Goal: Browse casually

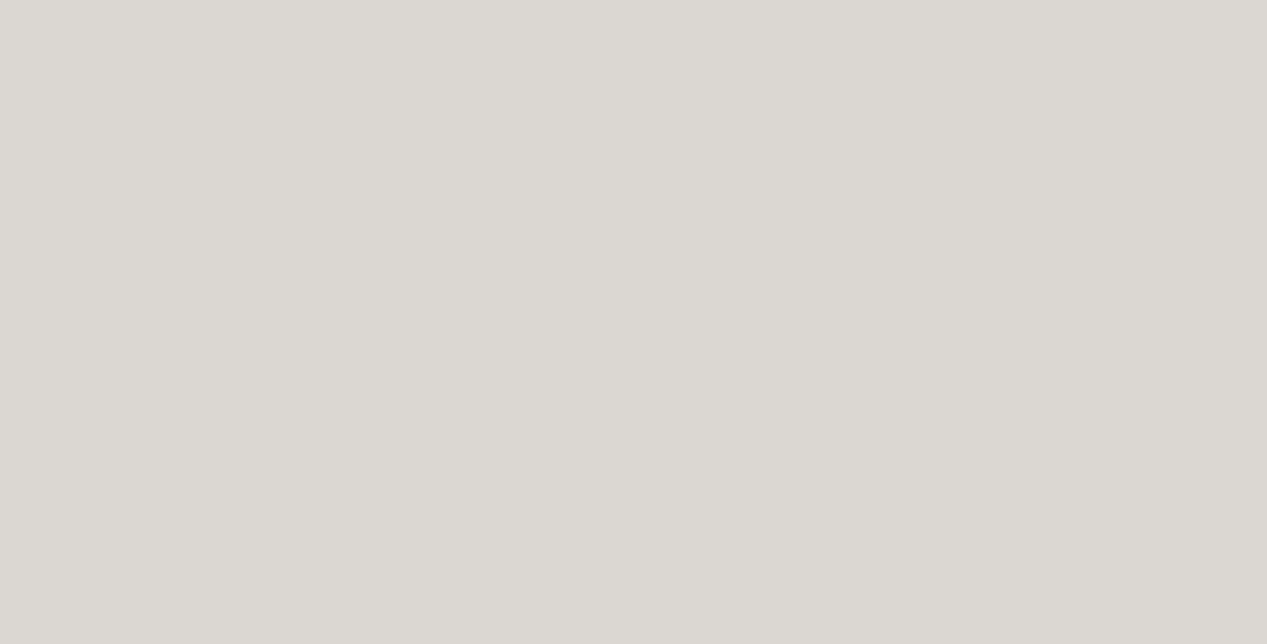
scroll to position [4635, 0]
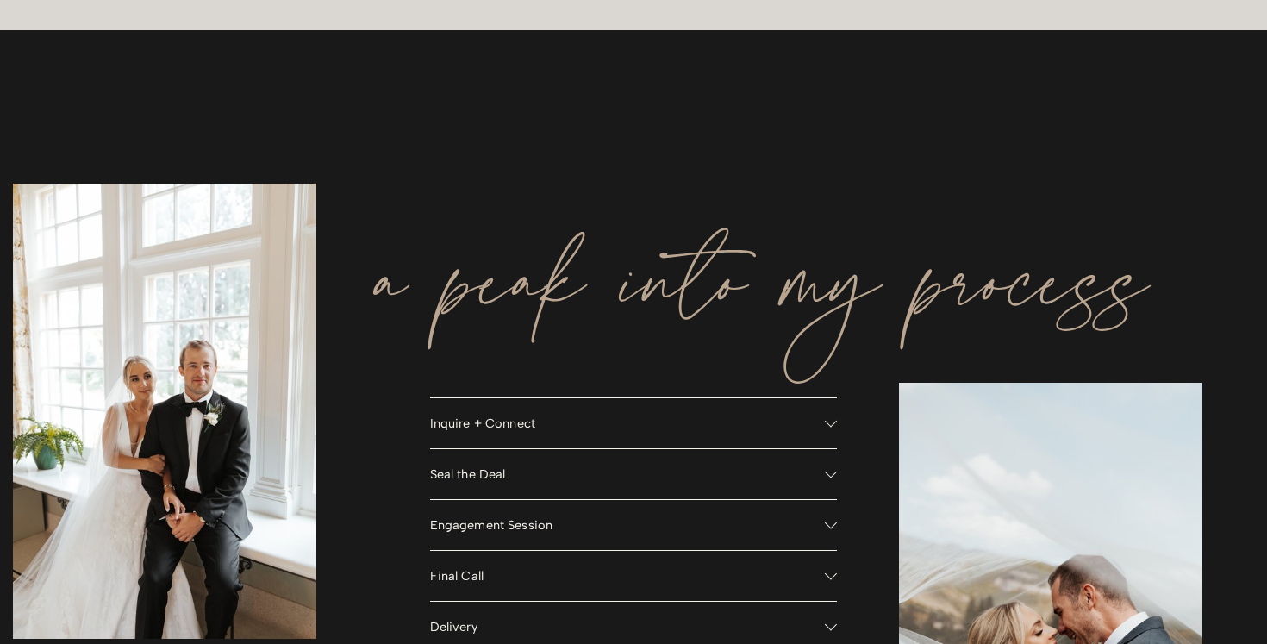
scroll to position [1242, 0]
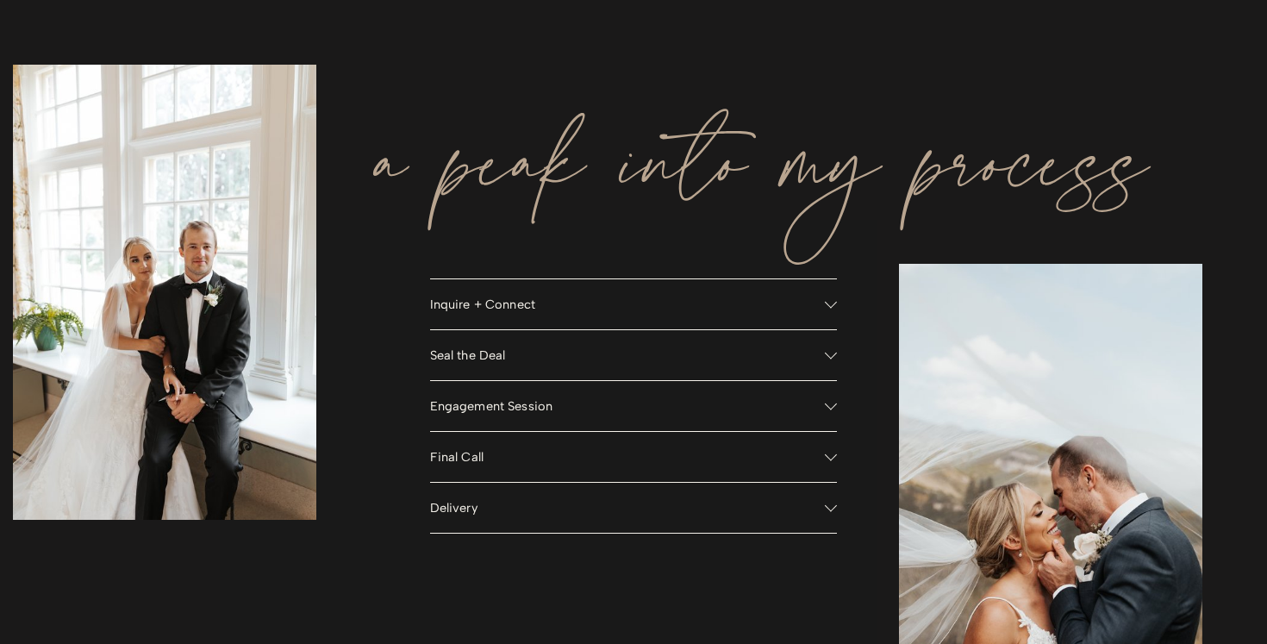
click at [830, 413] on button "Engagement Session" at bounding box center [634, 406] width 408 height 50
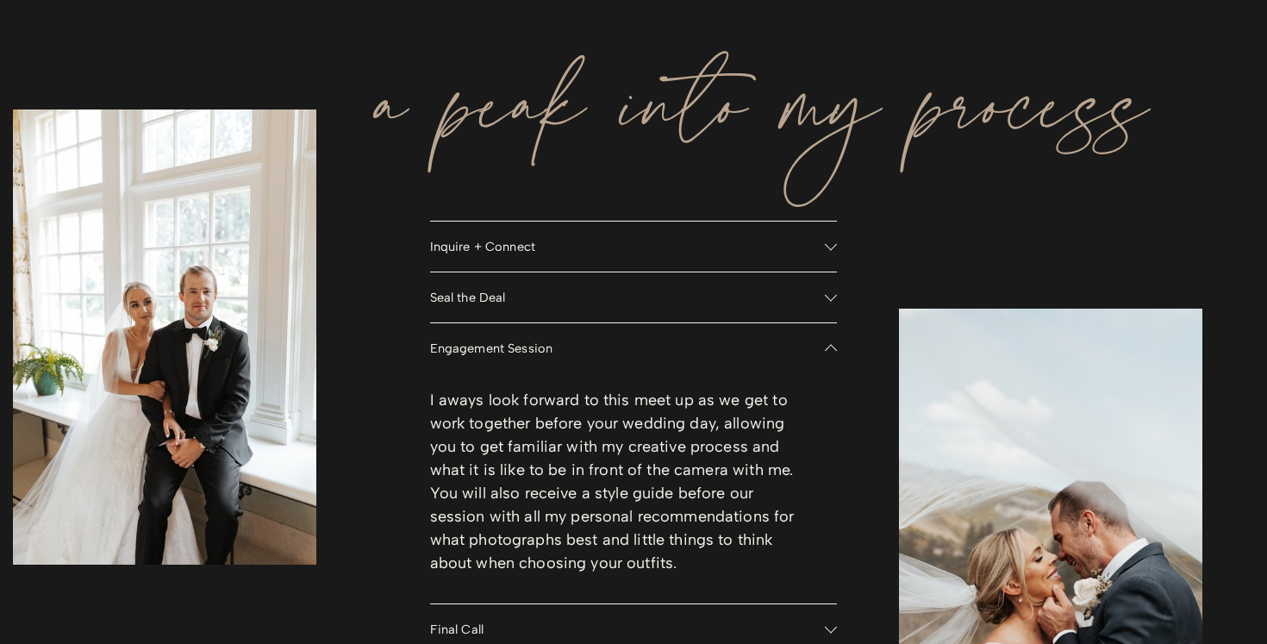
scroll to position [1301, 0]
click at [825, 341] on div at bounding box center [831, 347] width 12 height 12
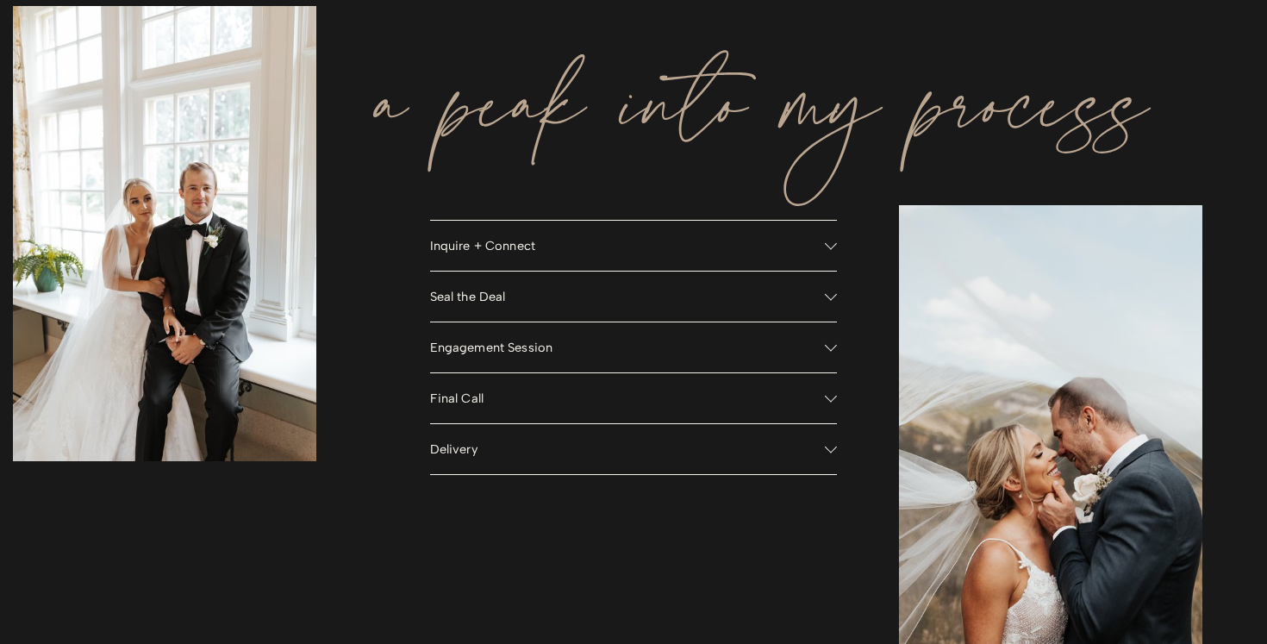
click at [831, 285] on button "Seal the Deal" at bounding box center [634, 297] width 408 height 50
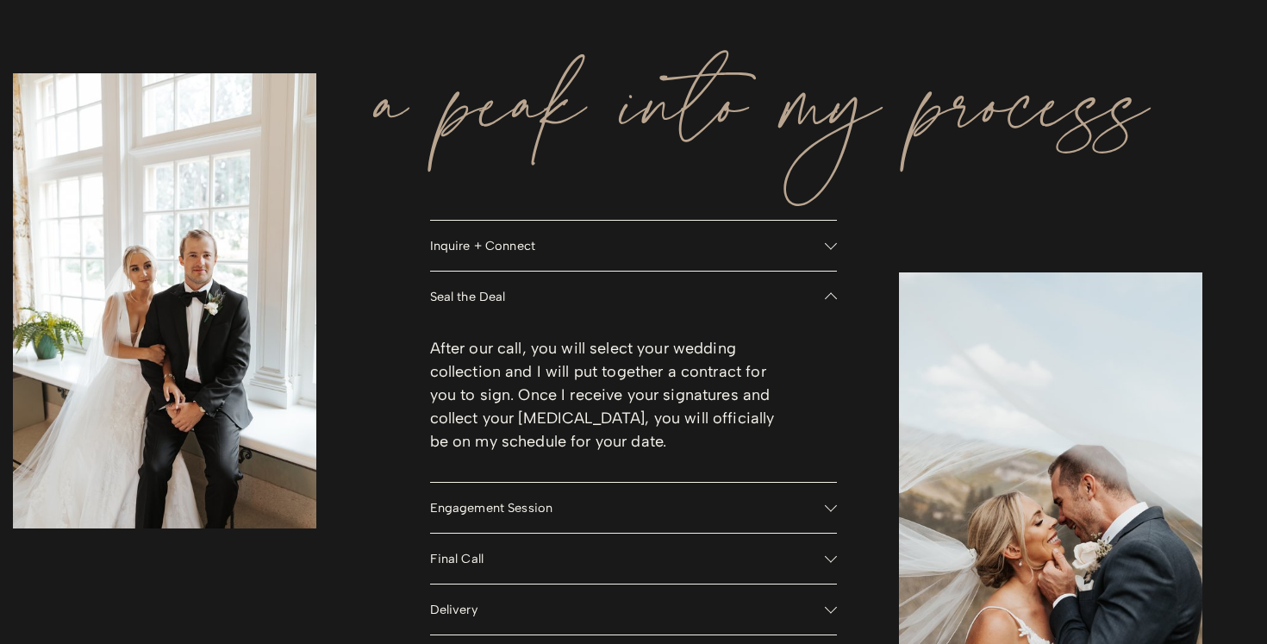
click at [830, 286] on button "Seal the Deal" at bounding box center [634, 297] width 408 height 50
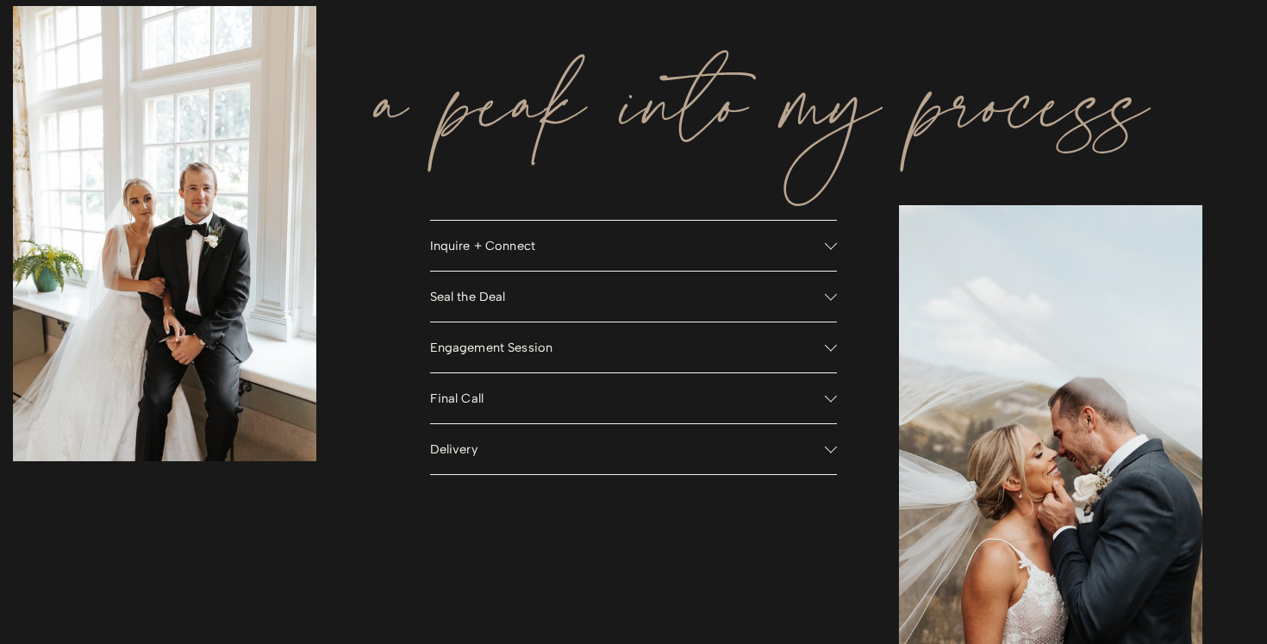
click at [830, 247] on div at bounding box center [831, 244] width 12 height 12
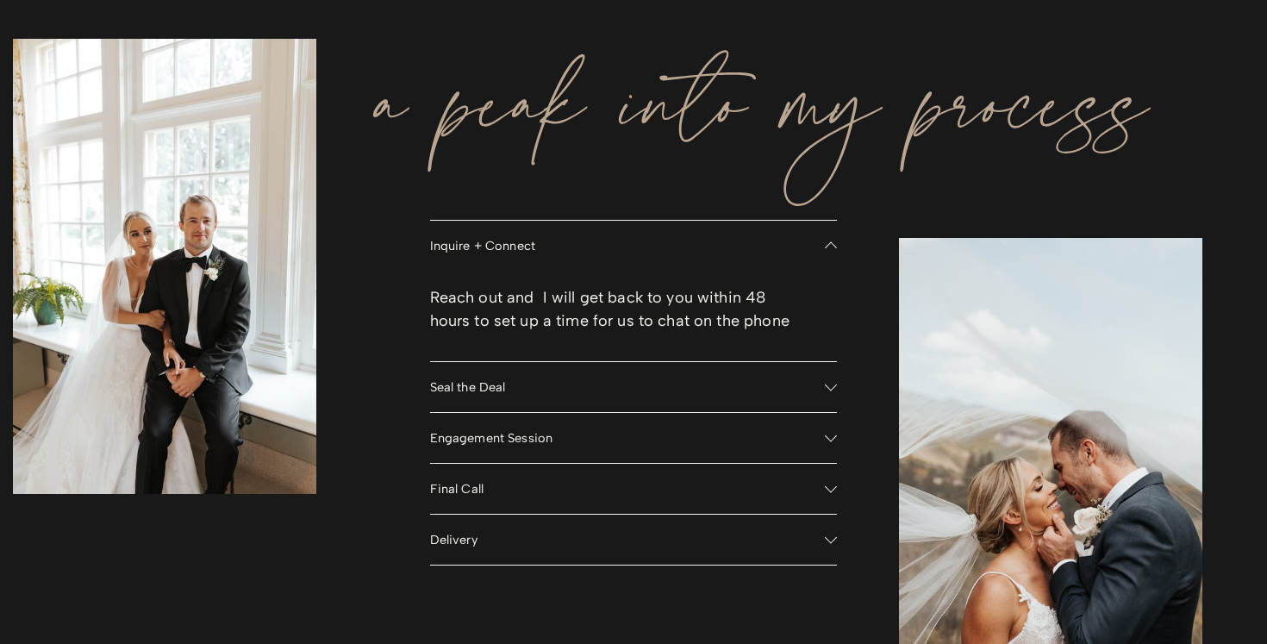
click at [830, 247] on div at bounding box center [831, 248] width 12 height 12
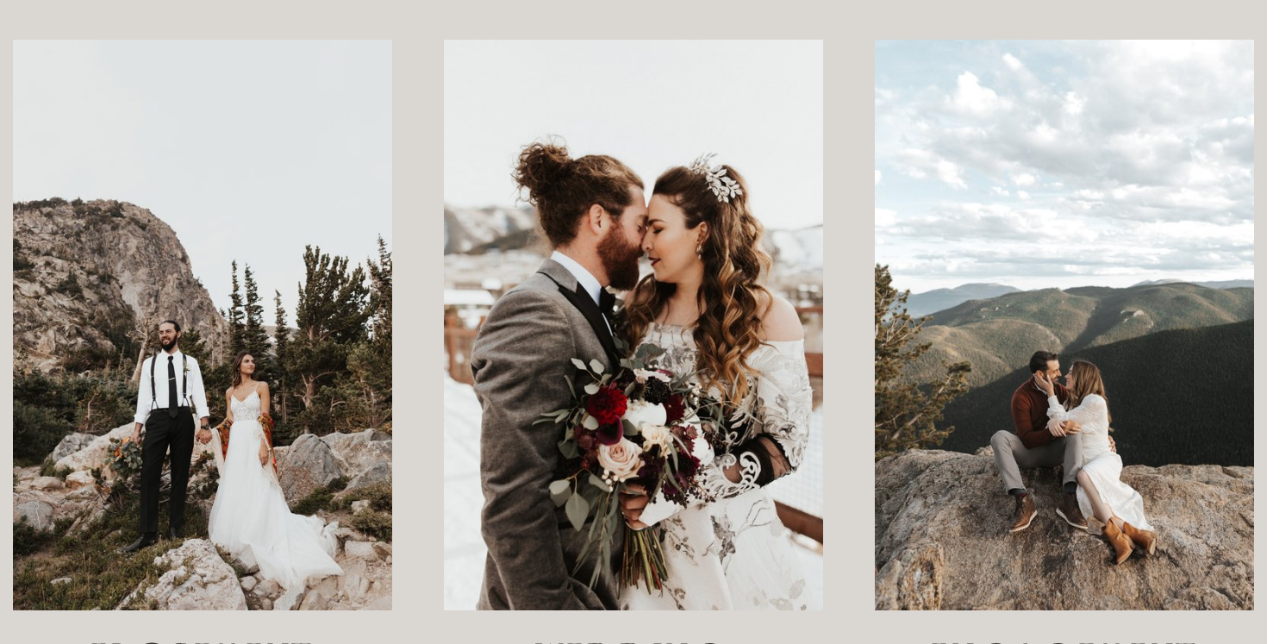
scroll to position [0, 0]
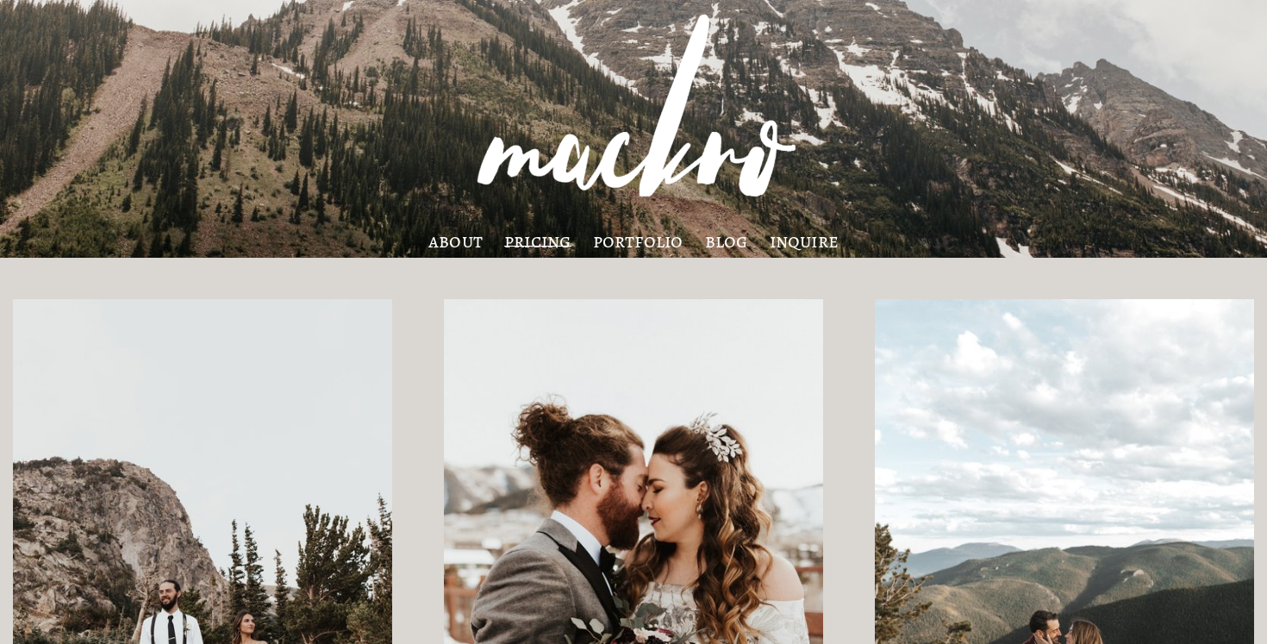
click at [647, 248] on link "portfolio" at bounding box center [638, 241] width 91 height 14
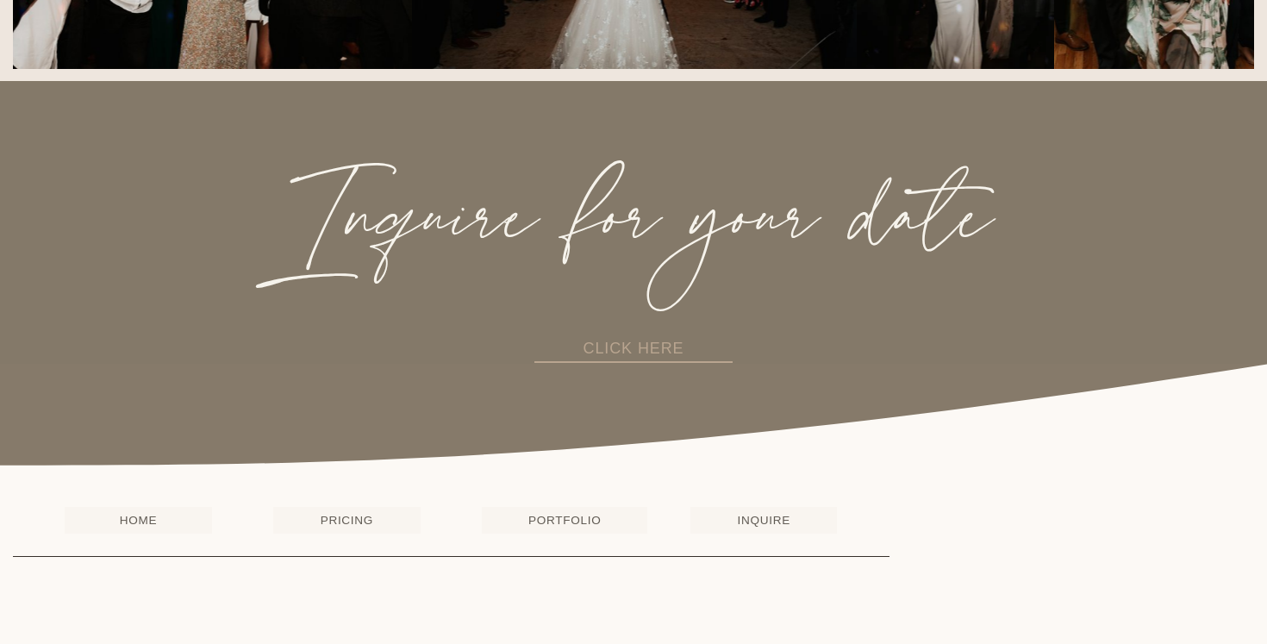
scroll to position [3637, 0]
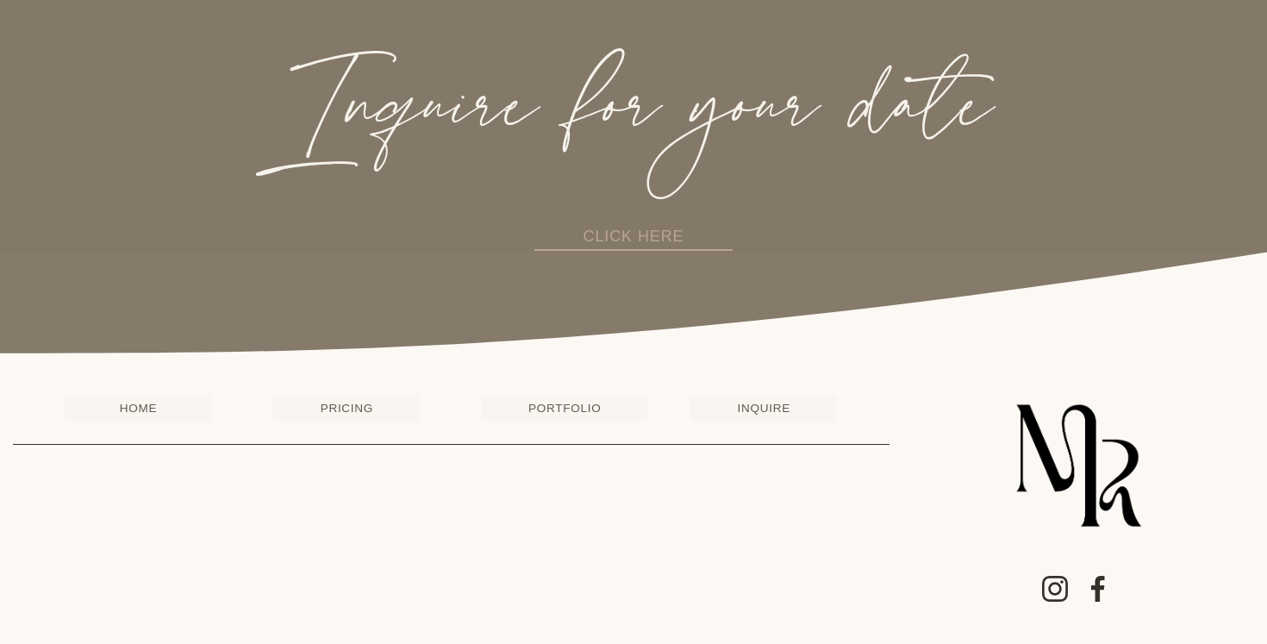
click at [549, 416] on link "PORTFOLIO" at bounding box center [565, 408] width 166 height 27
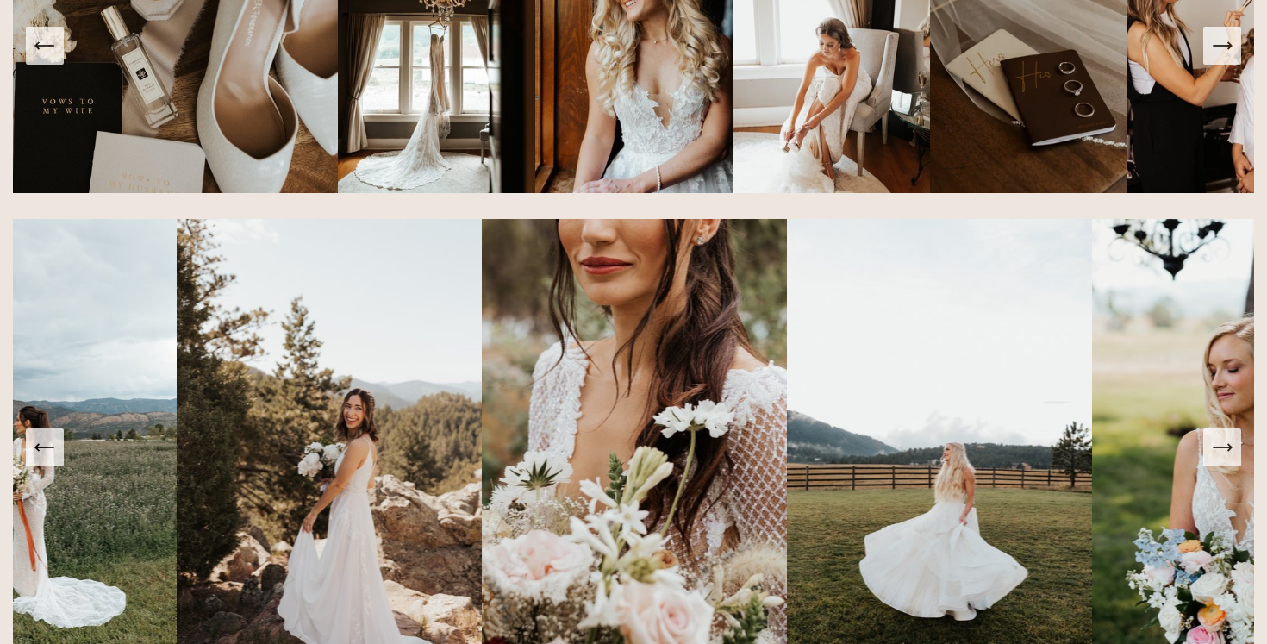
scroll to position [1234, 0]
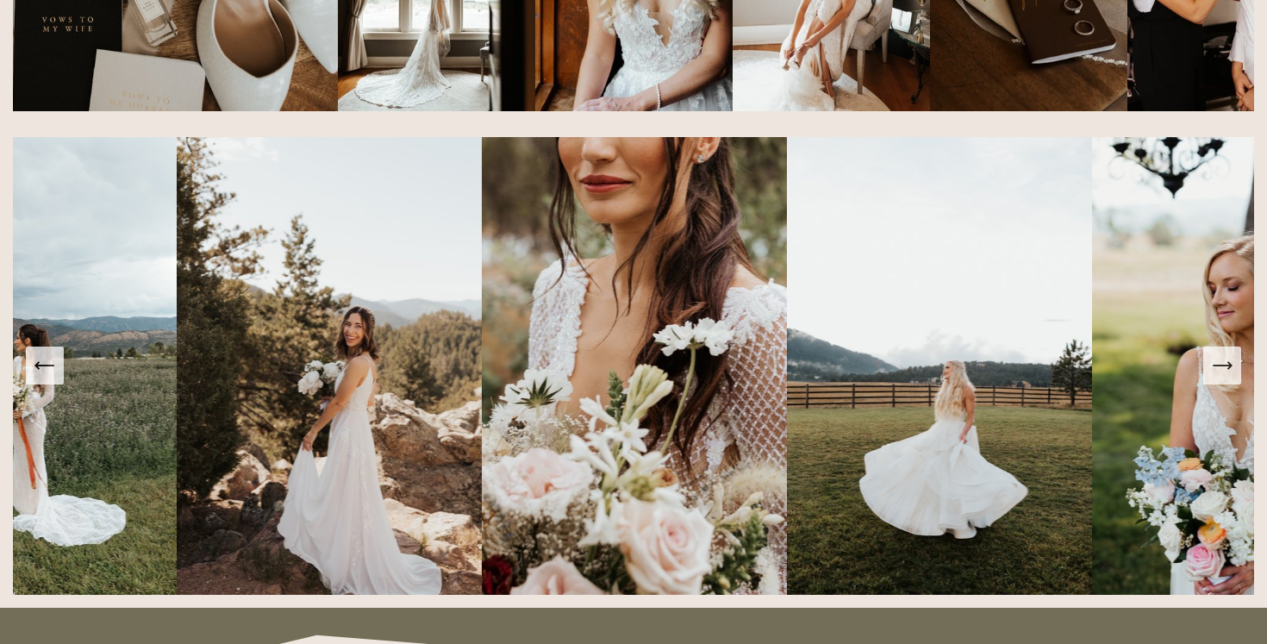
click at [1227, 372] on icon "Next Slide" at bounding box center [1222, 365] width 24 height 24
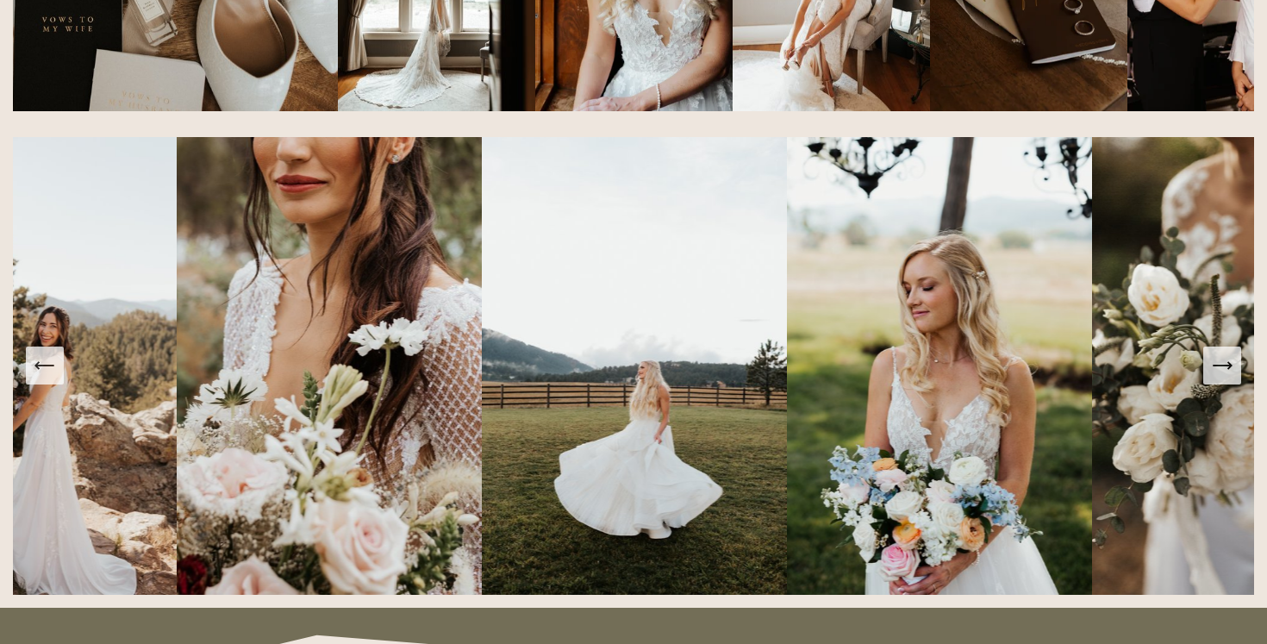
click at [1226, 372] on icon "Next Slide" at bounding box center [1222, 365] width 24 height 24
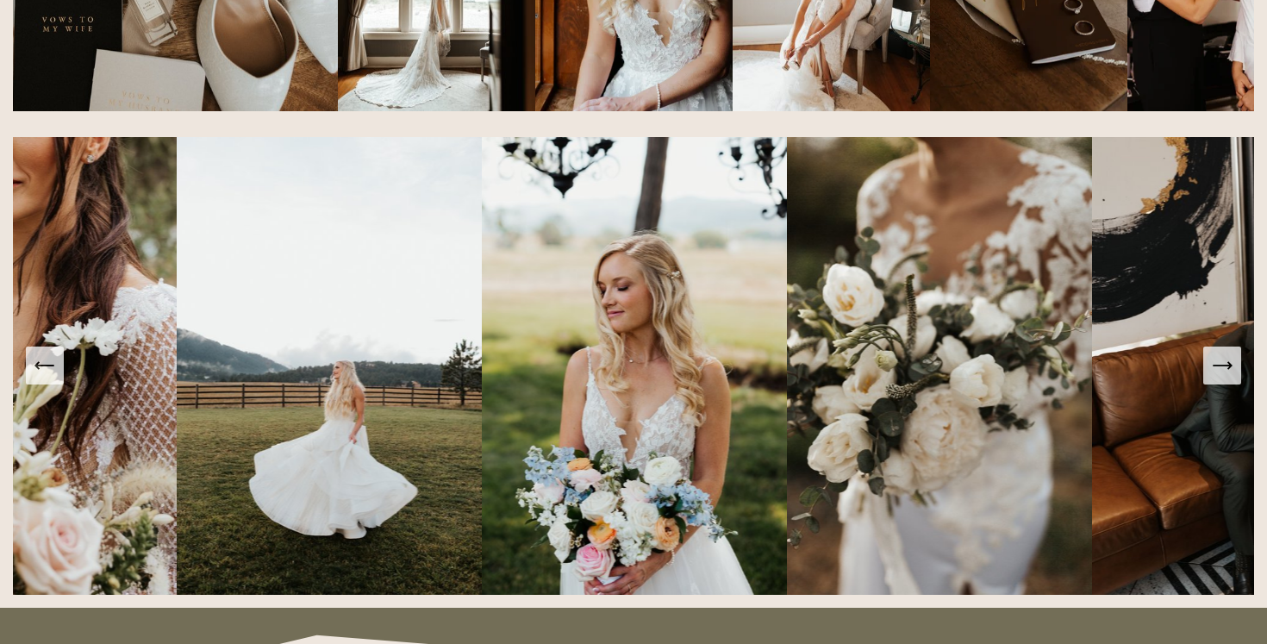
click at [1226, 372] on icon "Next Slide" at bounding box center [1222, 365] width 24 height 24
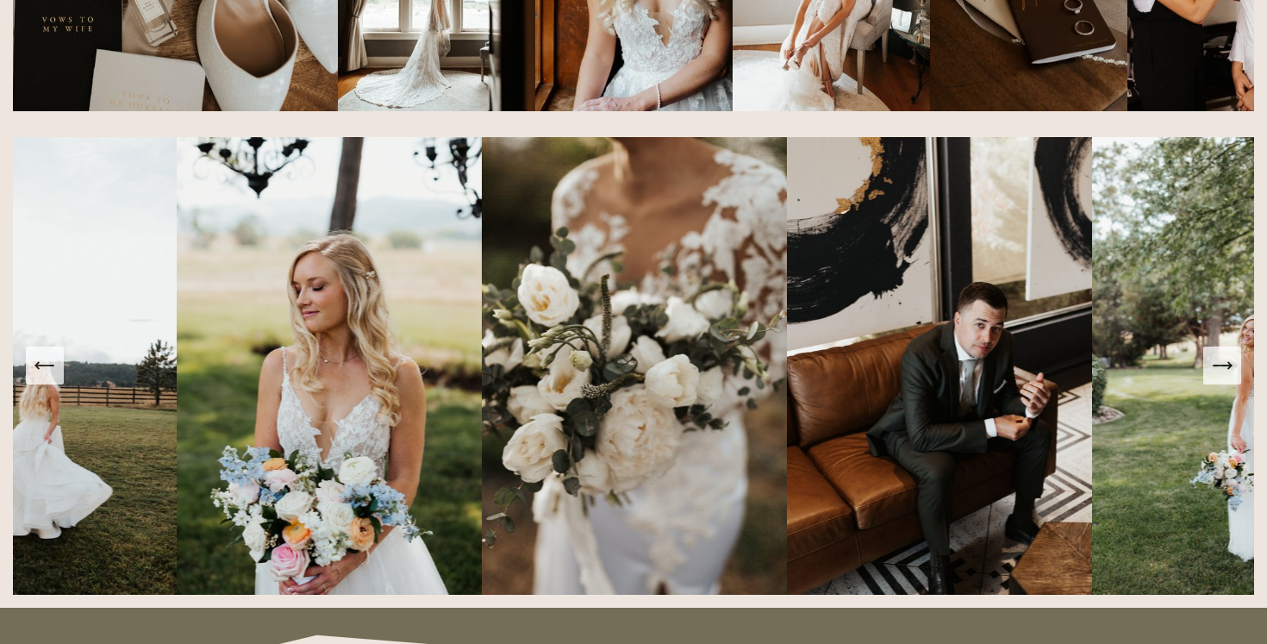
click at [1225, 372] on icon "Next Slide" at bounding box center [1222, 365] width 24 height 24
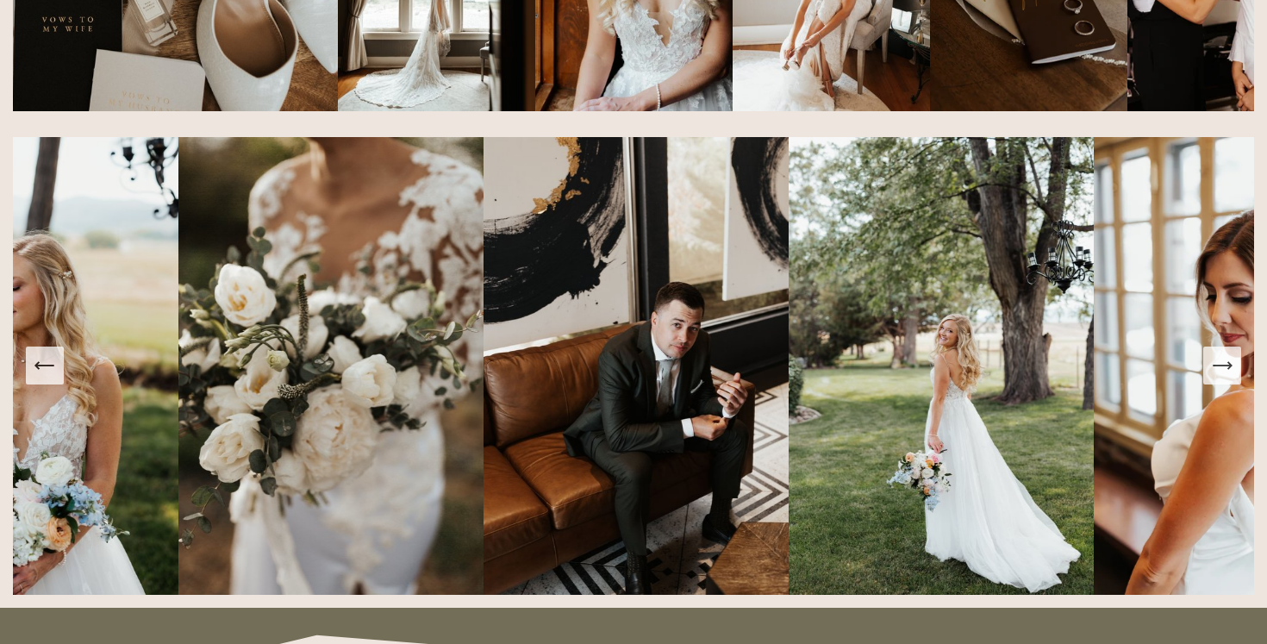
click at [1225, 372] on icon "Next Slide" at bounding box center [1222, 365] width 24 height 24
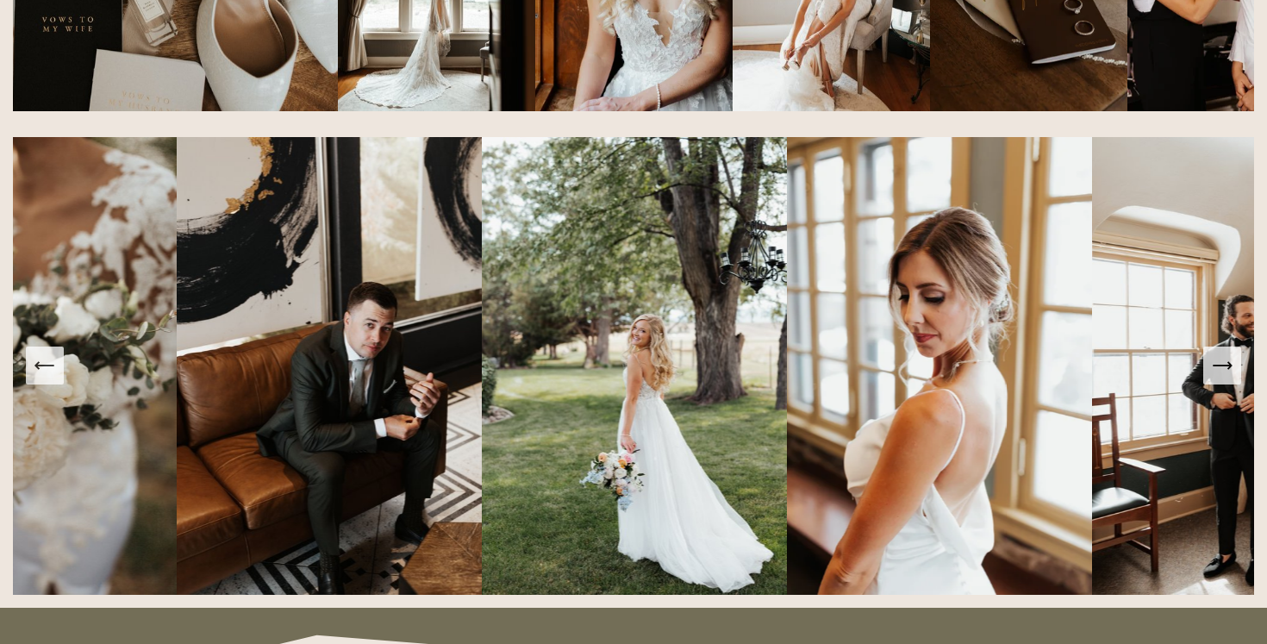
click at [1225, 372] on icon "Next Slide" at bounding box center [1222, 365] width 24 height 24
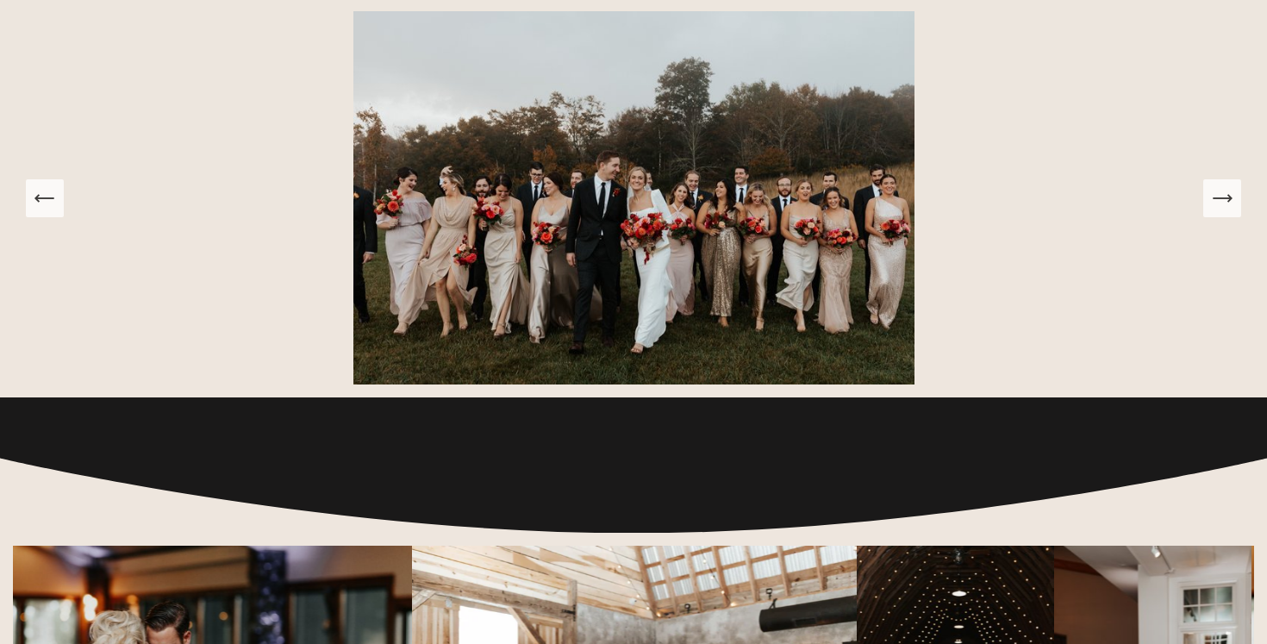
scroll to position [2463, 0]
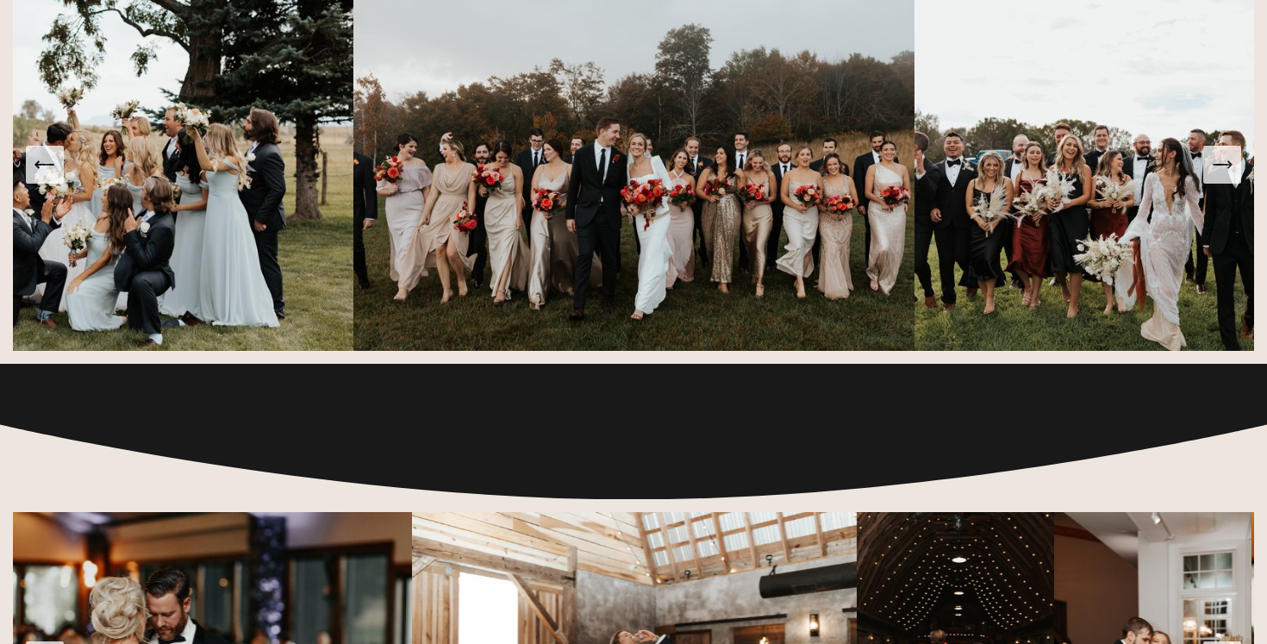
click at [1233, 167] on icon "Next Slide" at bounding box center [1222, 165] width 24 height 24
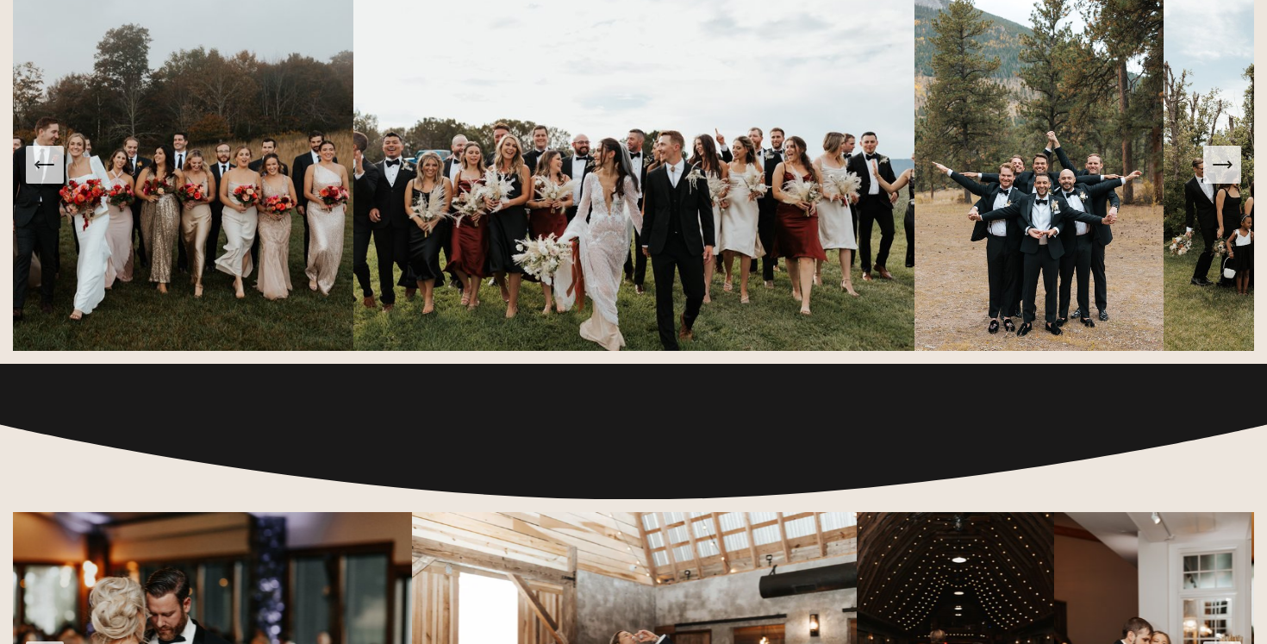
click at [1233, 167] on icon "Next Slide" at bounding box center [1222, 165] width 24 height 24
